Goal: Task Accomplishment & Management: Manage account settings

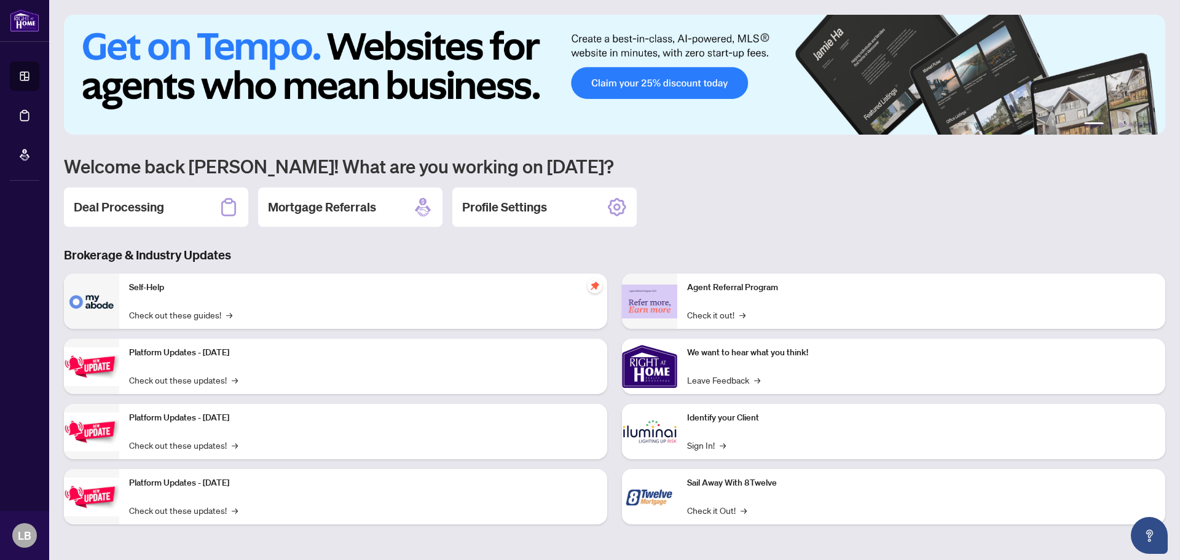
click at [1089, 122] on li "1" at bounding box center [1094, 124] width 20 height 5
click at [115, 110] on img at bounding box center [614, 75] width 1101 height 120
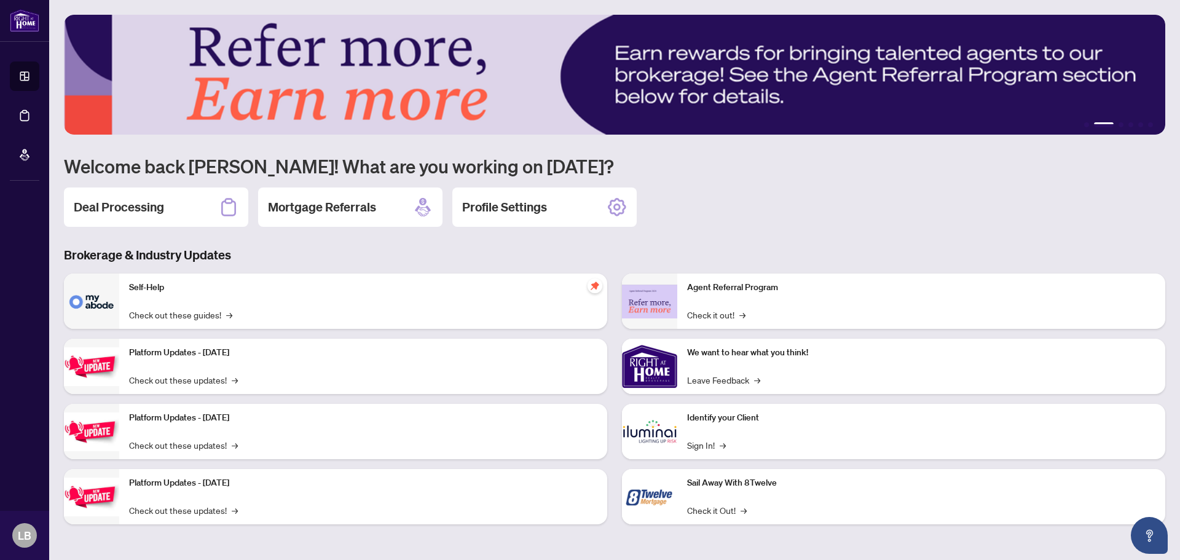
click at [1172, 76] on main "1 2 3 4 5 6 Welcome back [PERSON_NAME]! What are you working on [DATE]? Deal Pr…" at bounding box center [614, 280] width 1130 height 560
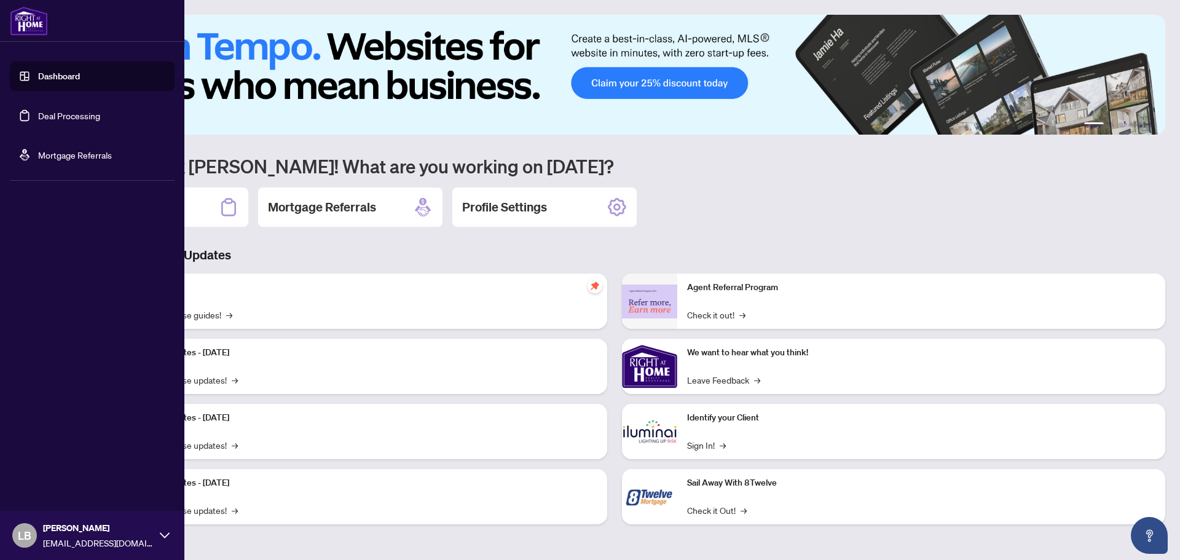
click at [25, 538] on span "LB" at bounding box center [25, 535] width 14 height 17
click at [113, 534] on div "Linda Bujupi lindahomes416@gmail.com" at bounding box center [98, 535] width 111 height 28
click at [27, 530] on span "LB" at bounding box center [25, 535] width 14 height 17
click at [37, 466] on span "Logout" at bounding box center [50, 462] width 28 height 20
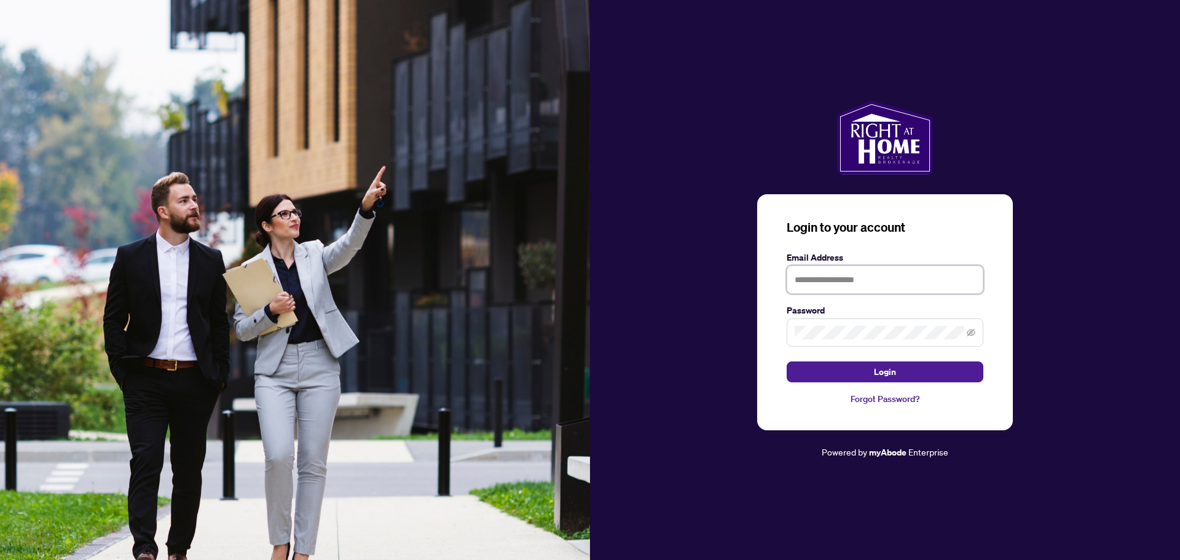
type input "**********"
click at [861, 372] on button "Login" at bounding box center [884, 371] width 197 height 21
